Goal: Check status: Check status

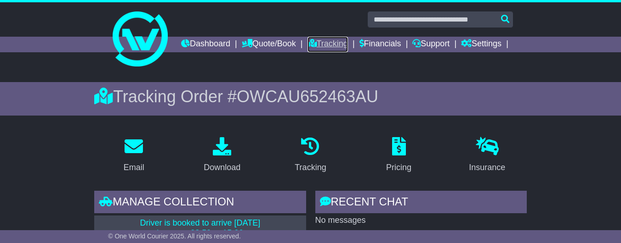
click at [348, 39] on link "Tracking" at bounding box center [327, 45] width 40 height 16
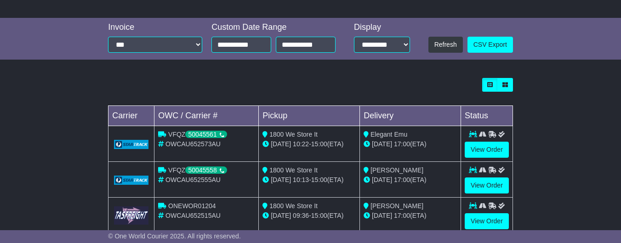
scroll to position [94, 0]
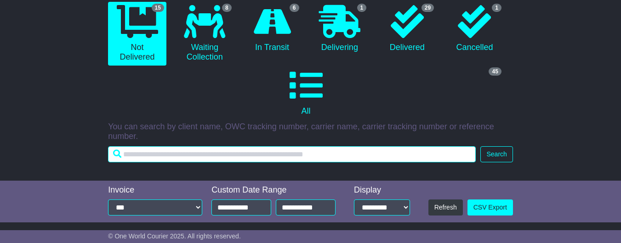
click at [234, 160] on input "text" at bounding box center [292, 155] width 368 height 16
paste input "**********"
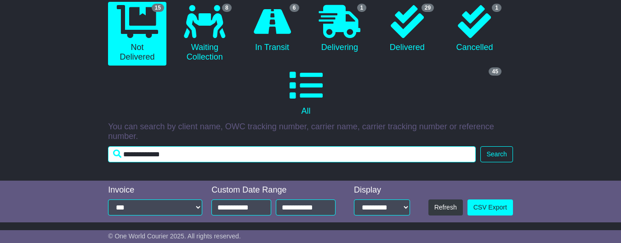
type input "**********"
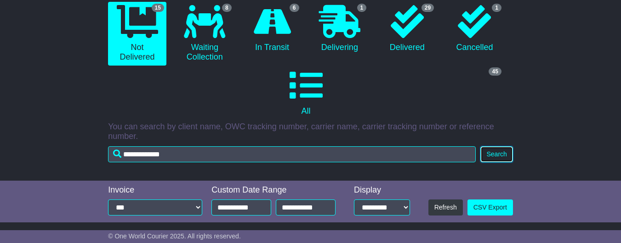
click at [499, 158] on button "Search" at bounding box center [496, 155] width 32 height 16
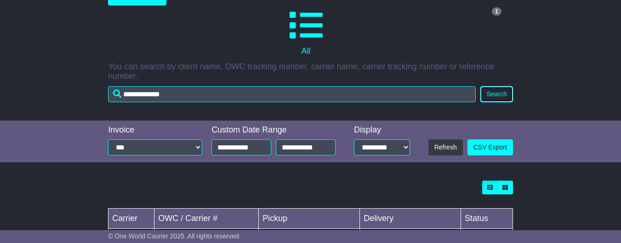
scroll to position [214, 0]
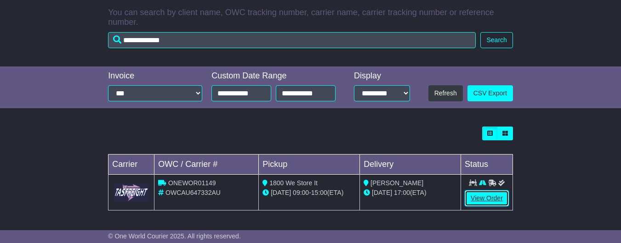
click at [491, 200] on link "View Order" at bounding box center [486, 199] width 44 height 16
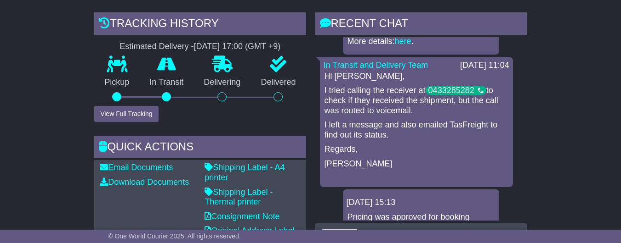
scroll to position [46, 0]
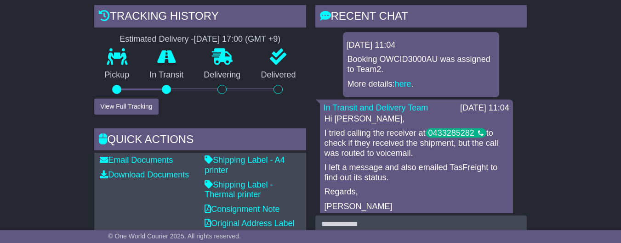
scroll to position [13, 0]
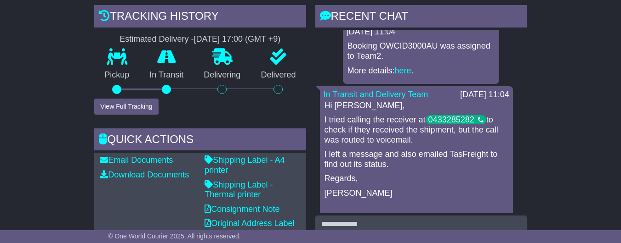
click at [348, 145] on p "I tried calling the receiver at 0433285282 to check if they received the shipme…" at bounding box center [416, 130] width 184 height 30
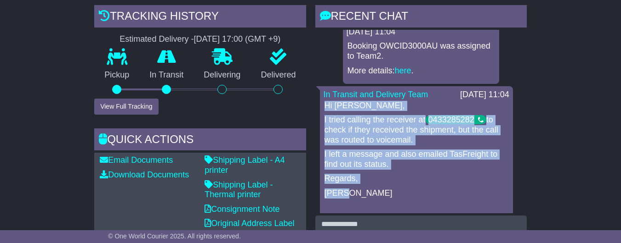
drag, startPoint x: 326, startPoint y: 109, endPoint x: 380, endPoint y: 201, distance: 107.1
click at [380, 201] on div "Hi [PERSON_NAME], I tried calling the receiver at 0433285282 to check if they r…" at bounding box center [416, 157] width 186 height 112
copy div "Hi [PERSON_NAME], I tried calling the receiver at 0433285282 to check if they r…"
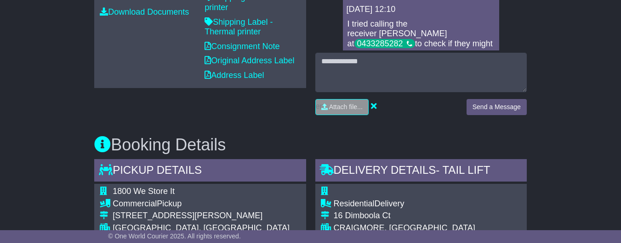
scroll to position [393, 0]
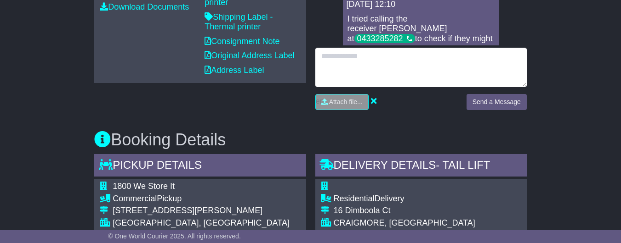
click at [356, 72] on textarea at bounding box center [420, 68] width 211 height 40
paste textarea "**********"
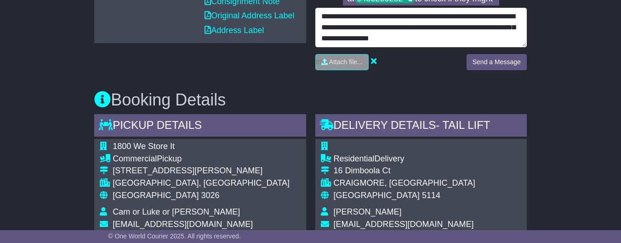
scroll to position [437, 0]
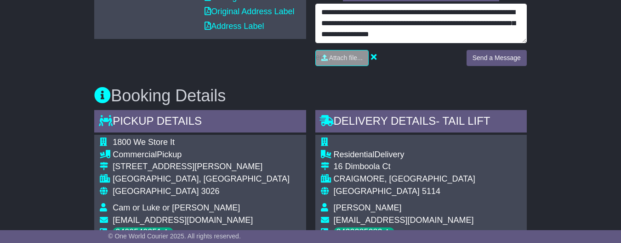
type textarea "**********"
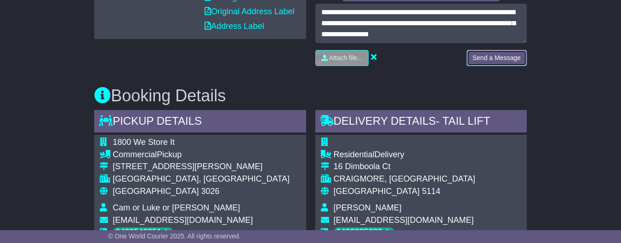
click at [493, 61] on button "Send a Message" at bounding box center [496, 58] width 60 height 16
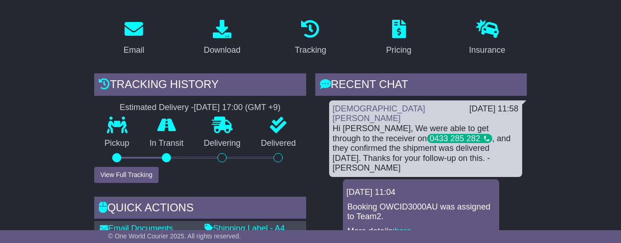
scroll to position [153, 0]
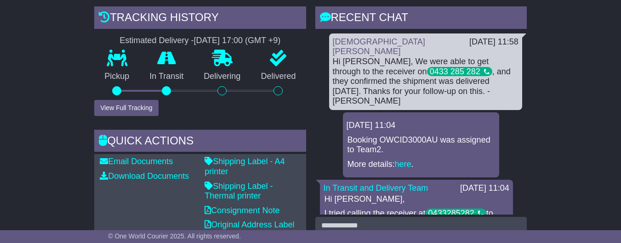
scroll to position [239, 0]
